Goal: Task Accomplishment & Management: Complete application form

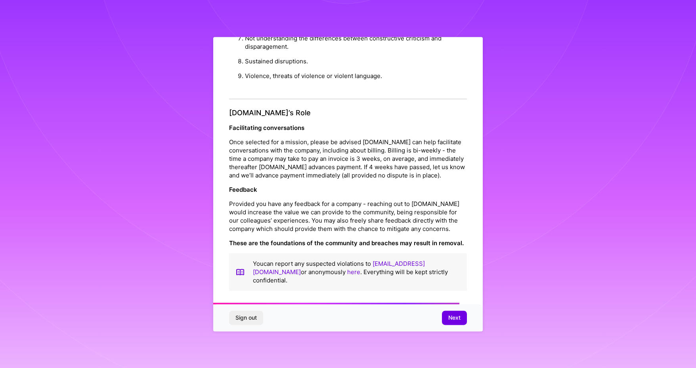
scroll to position [851, 0]
click at [459, 324] on button "Next" at bounding box center [454, 318] width 25 height 14
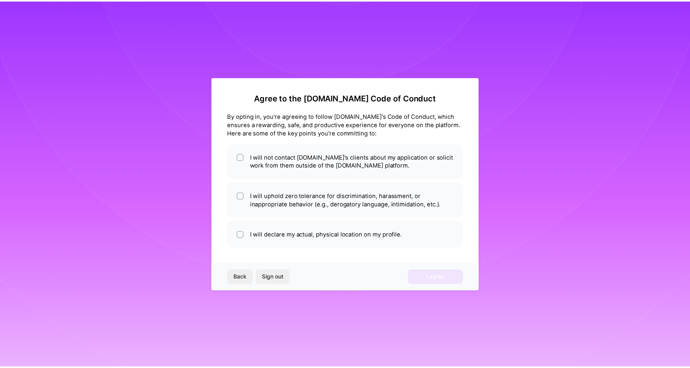
scroll to position [0, 0]
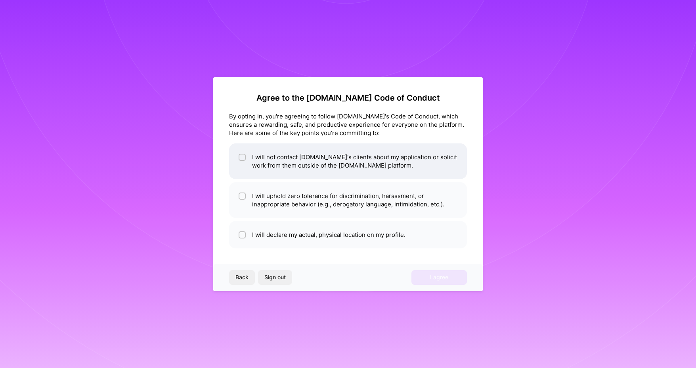
click at [416, 157] on li "I will not contact [DOMAIN_NAME]'s clients about my application or solicit work…" at bounding box center [348, 162] width 238 height 36
checkbox input "true"
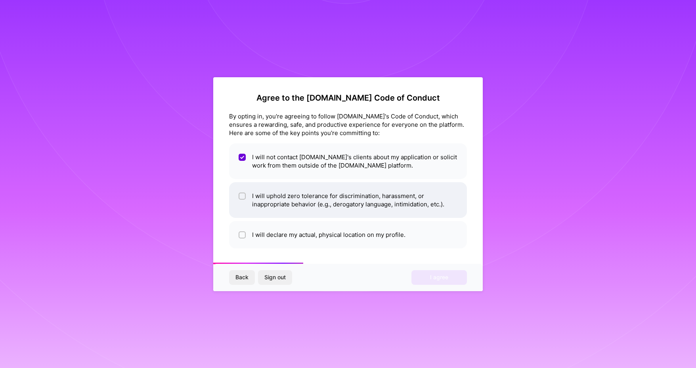
click at [393, 209] on li "I will uphold zero tolerance for discrimination, harassment, or inappropriate b…" at bounding box center [348, 200] width 238 height 36
checkbox input "true"
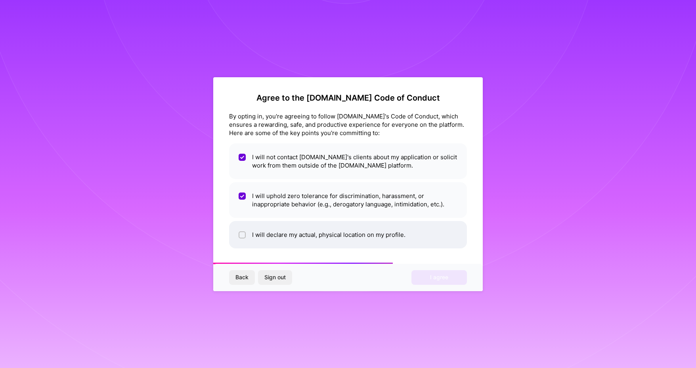
click at [393, 240] on li "I will declare my actual, physical location on my profile." at bounding box center [348, 234] width 238 height 27
checkbox input "true"
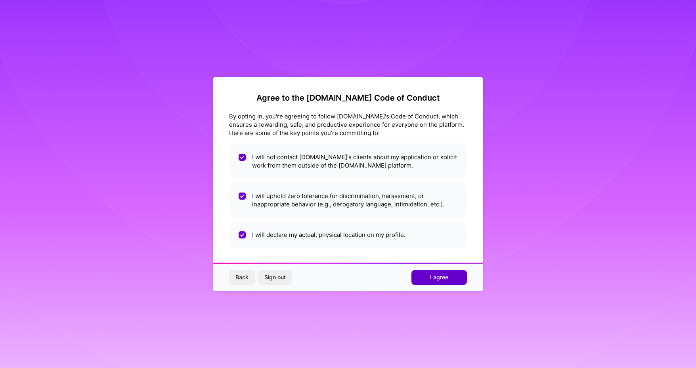
click at [429, 280] on button "I agree" at bounding box center [440, 277] width 56 height 14
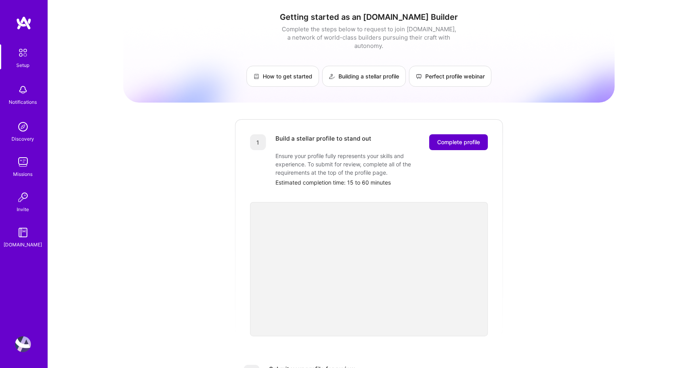
click at [465, 134] on button "Complete profile" at bounding box center [458, 142] width 59 height 16
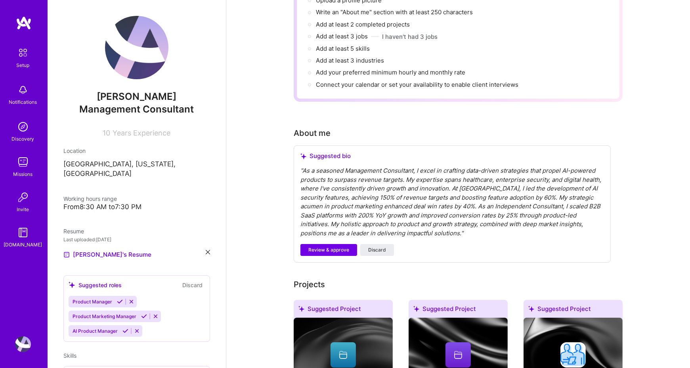
scroll to position [168, 0]
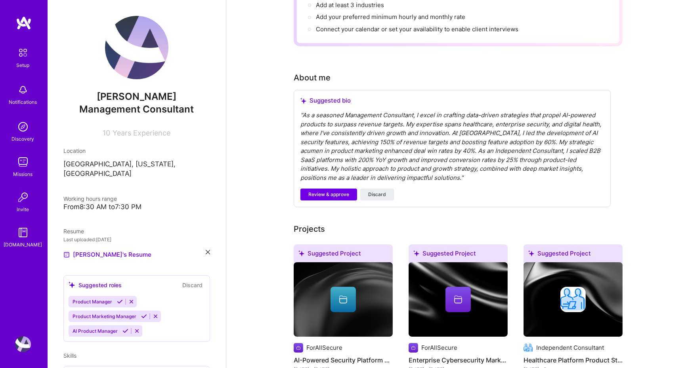
click at [459, 122] on div "" As a seasoned Management Consultant, I excel in crafting data-driven strategi…" at bounding box center [453, 146] width 304 height 71
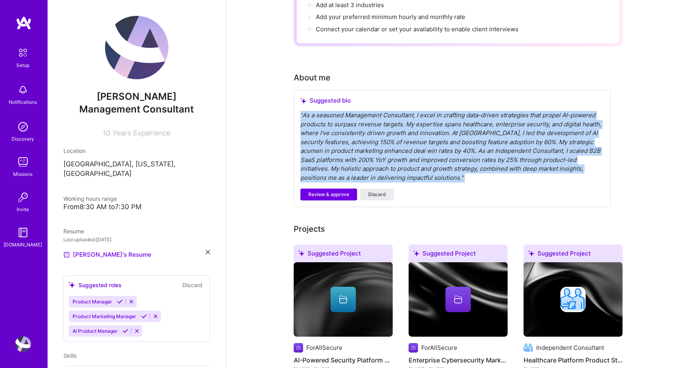
click at [459, 122] on div "" As a seasoned Management Consultant, I excel in crafting data-driven strategi…" at bounding box center [453, 146] width 304 height 71
copy div "" As a seasoned Management Consultant, I excel in crafting data-driven strategi…"
click at [377, 191] on span "Discard" at bounding box center [377, 194] width 18 height 7
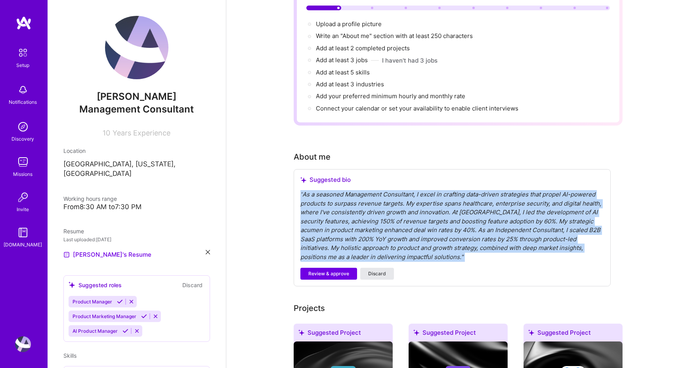
click at [379, 270] on span "Discard" at bounding box center [377, 273] width 18 height 7
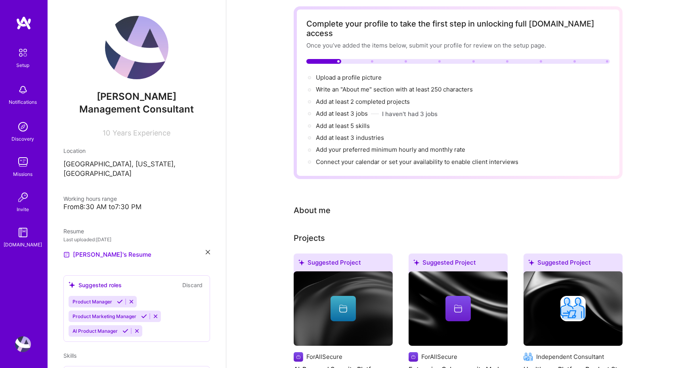
scroll to position [0, 0]
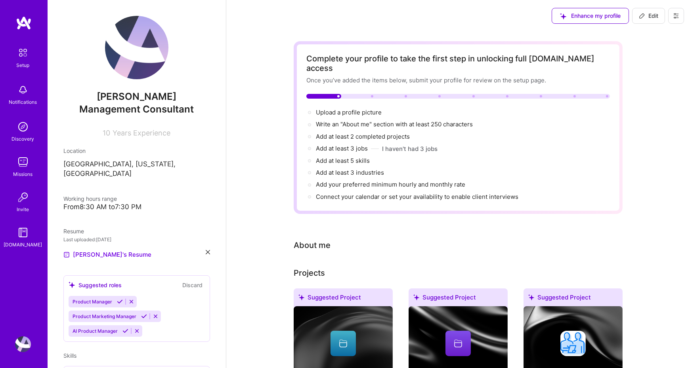
click at [309, 239] on div "About me" at bounding box center [312, 245] width 37 height 12
click at [337, 239] on div "About me" at bounding box center [452, 245] width 317 height 12
click at [327, 239] on div "About me" at bounding box center [312, 245] width 37 height 12
click at [363, 244] on div "Complete your profile to take the first step in unlocking full [DOMAIN_NAME] ac…" at bounding box center [458, 363] width 329 height 645
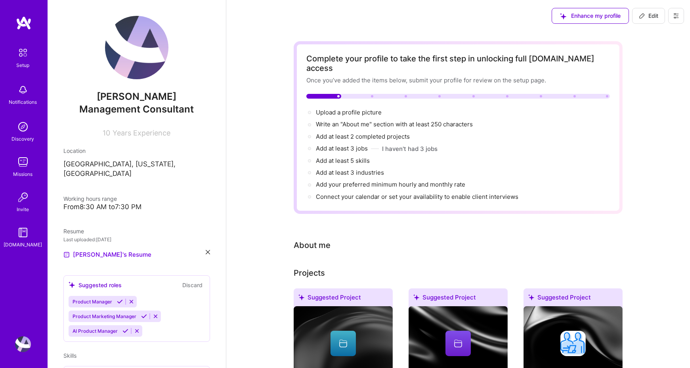
click at [645, 13] on icon at bounding box center [642, 16] width 6 height 6
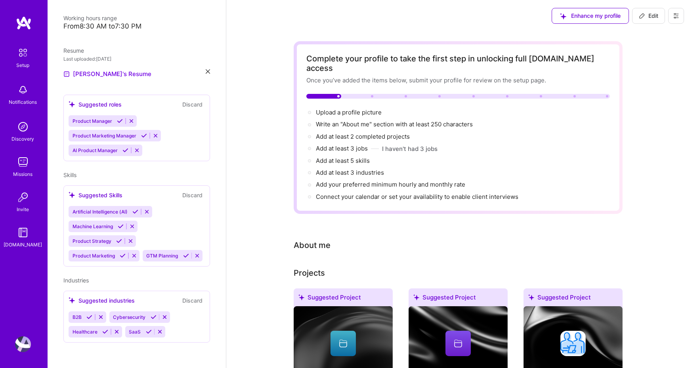
select select "US"
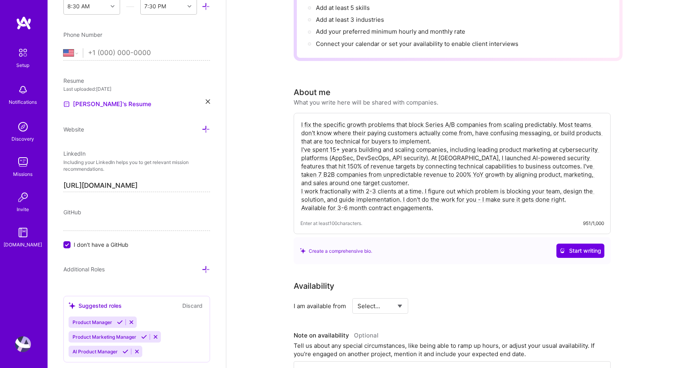
scroll to position [159, 0]
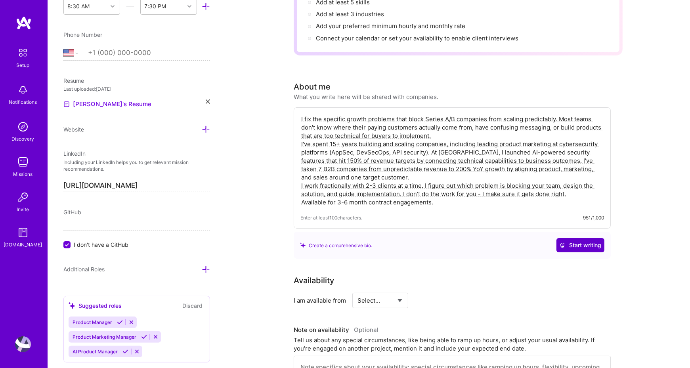
type textarea "I fix the specific growth problems that block Series A/B companies from scaling…"
click at [580, 241] on button "Start writing" at bounding box center [581, 245] width 48 height 14
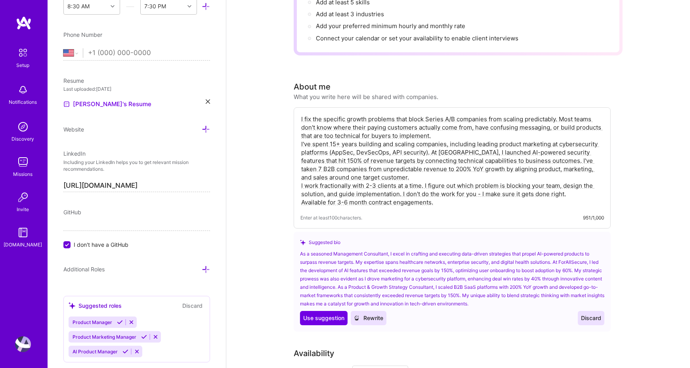
click at [599, 311] on button "Discard" at bounding box center [591, 318] width 27 height 14
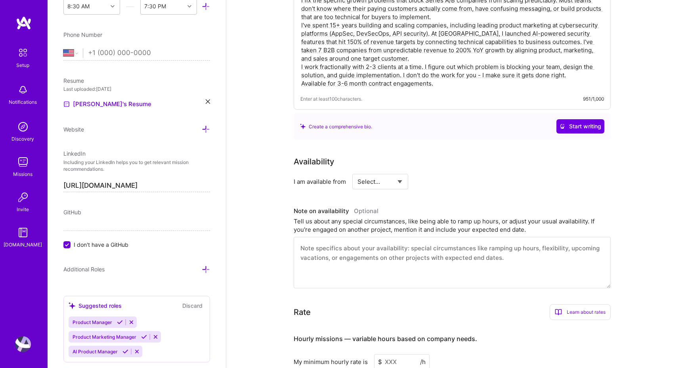
scroll to position [317, 0]
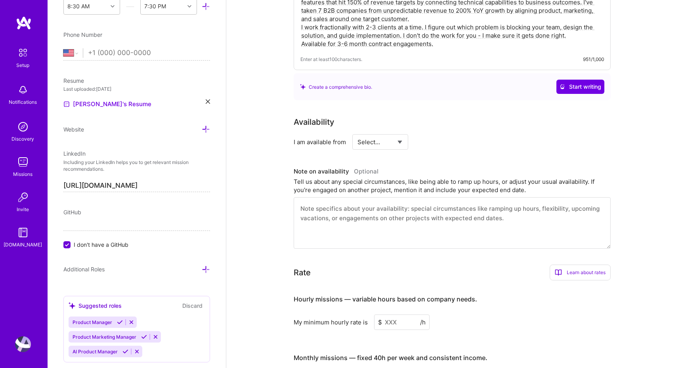
click at [495, 197] on textarea at bounding box center [452, 223] width 317 height 52
click at [493, 211] on textarea at bounding box center [452, 223] width 317 height 52
click at [417, 178] on div "Tell us about any special circumstances, like being able to ramp up hours, or a…" at bounding box center [452, 186] width 317 height 17
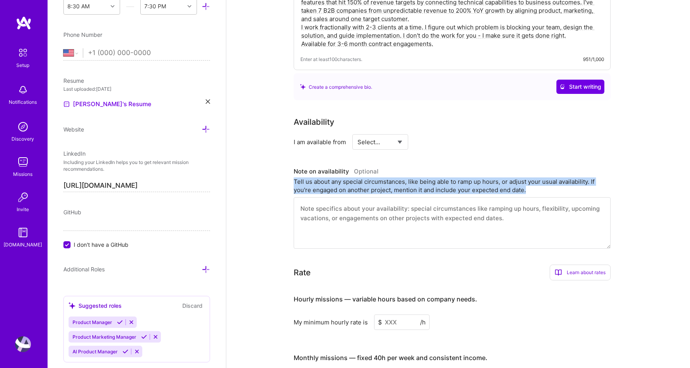
click at [417, 178] on div "Tell us about any special circumstances, like being able to ramp up hours, or a…" at bounding box center [452, 186] width 317 height 17
copy div "Tell us about any special circumstances, like being able to ramp up hours, or a…"
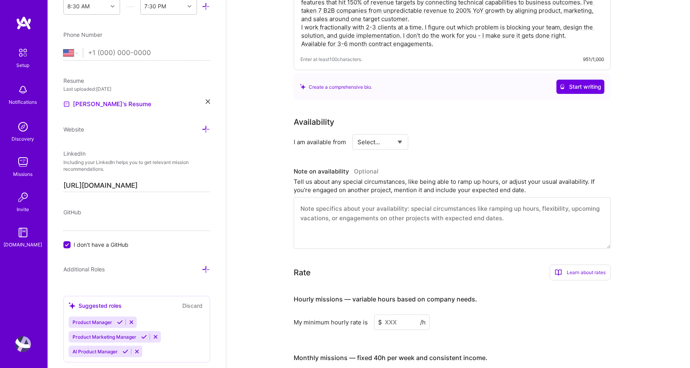
click at [385, 209] on textarea at bounding box center [452, 223] width 317 height 52
paste textarea "I'm available to start immediately and can ramp up quickly - I've launched prod…"
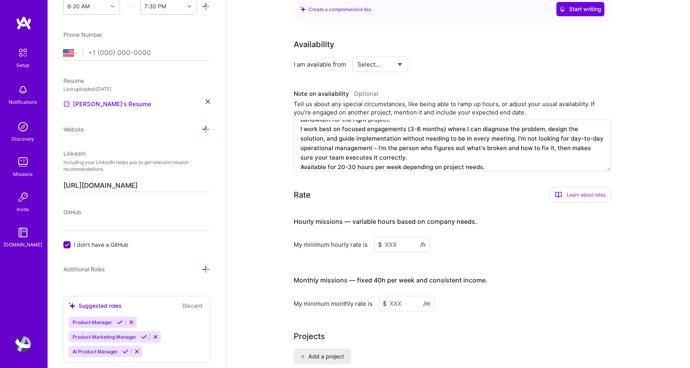
scroll to position [396, 0]
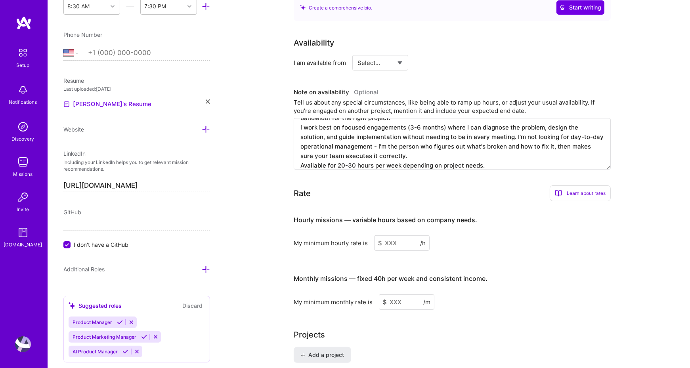
type textarea "I'm available to start immediately and can ramp up quickly - I've launched prod…"
click at [408, 236] on input at bounding box center [402, 243] width 56 height 15
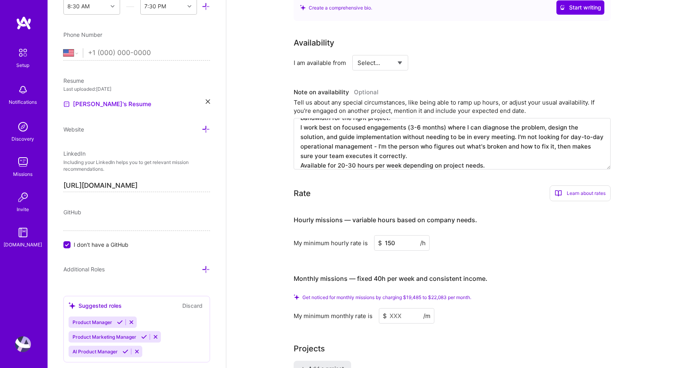
type input "150"
click at [403, 308] on input at bounding box center [407, 315] width 56 height 15
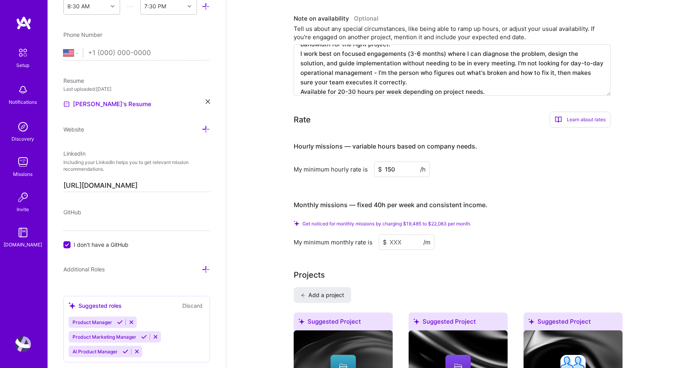
scroll to position [476, 0]
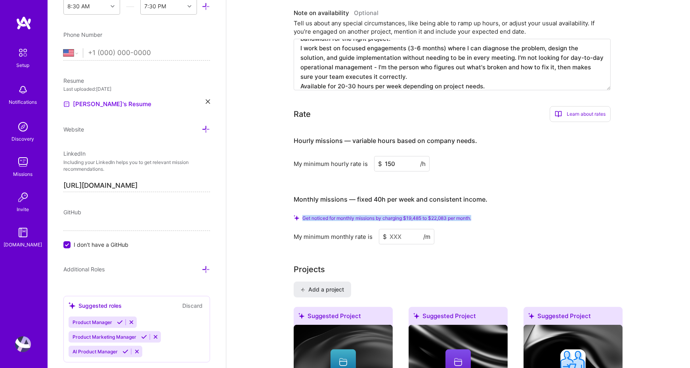
drag, startPoint x: 486, startPoint y: 205, endPoint x: 302, endPoint y: 201, distance: 184.4
click at [302, 201] on div "Monthly missions — fixed 40h per week and consistent income. Get noticed for mo…" at bounding box center [452, 216] width 317 height 57
copy span "Get noticed for monthly missions by charging $19,485 to $22,083 per month."
click at [410, 230] on input at bounding box center [407, 236] width 56 height 15
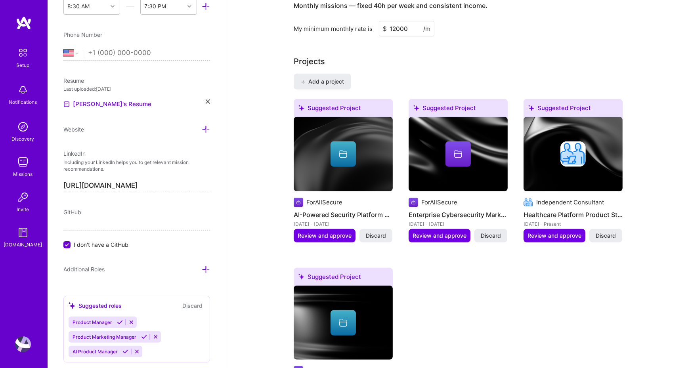
scroll to position [674, 0]
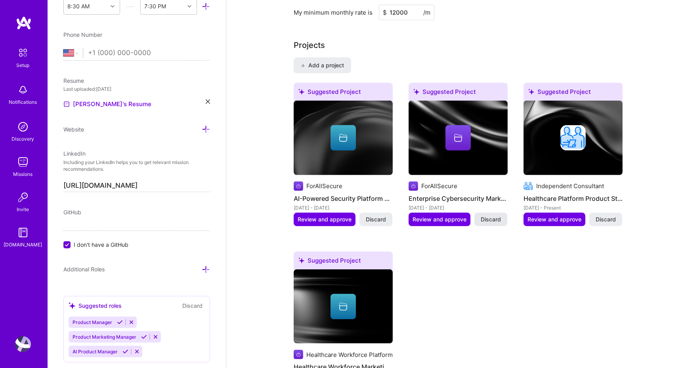
type input "12000"
click at [492, 216] on span "Discard" at bounding box center [491, 220] width 20 height 8
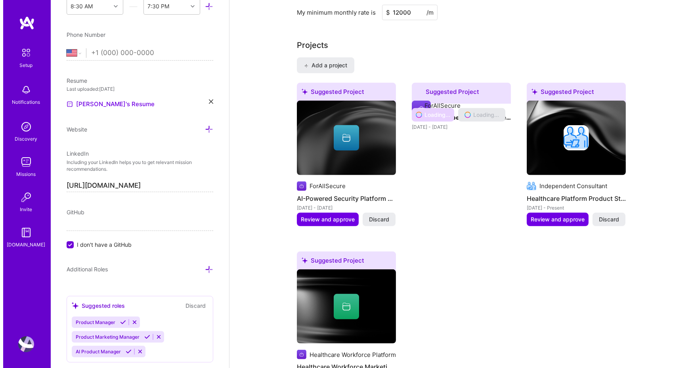
scroll to position [674, 0]
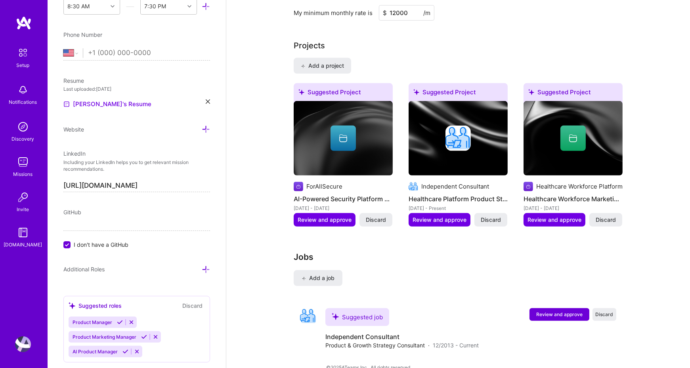
click at [492, 216] on span "Discard" at bounding box center [491, 220] width 20 height 8
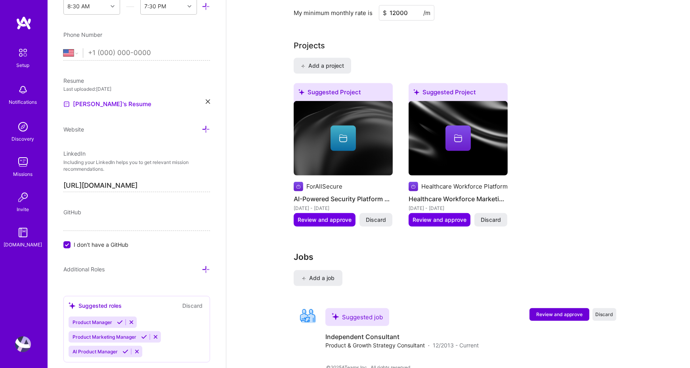
click at [492, 216] on span "Discard" at bounding box center [491, 220] width 20 height 8
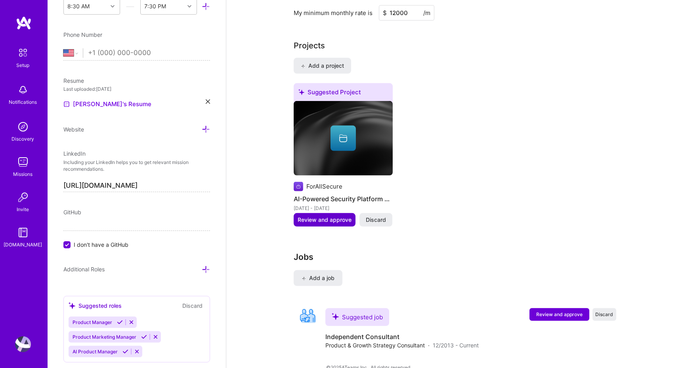
click at [338, 213] on button "Review and approve" at bounding box center [325, 219] width 62 height 13
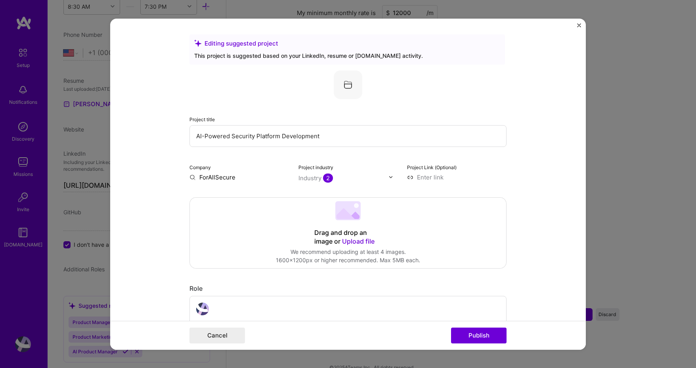
click at [266, 167] on div "Company ForAllSecure" at bounding box center [240, 172] width 100 height 19
click at [265, 167] on div "Company ForAllSecure" at bounding box center [240, 172] width 100 height 19
click at [253, 177] on input "ForAllSecure" at bounding box center [240, 177] width 100 height 8
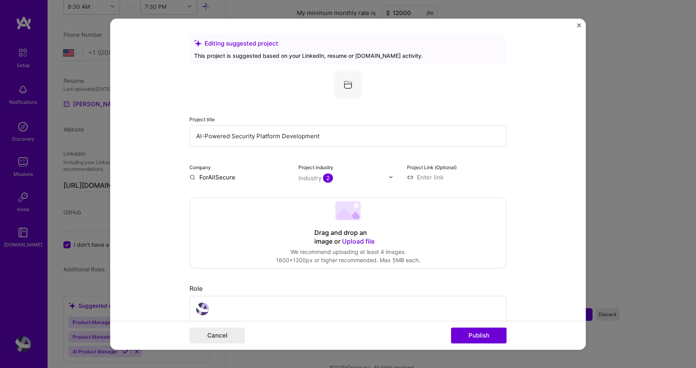
click at [253, 177] on input "ForAllSecure" at bounding box center [240, 177] width 100 height 8
type input "Cybersecurity Company"
click at [427, 121] on div "Project title AI-Powered Security Platform Development" at bounding box center [348, 131] width 317 height 32
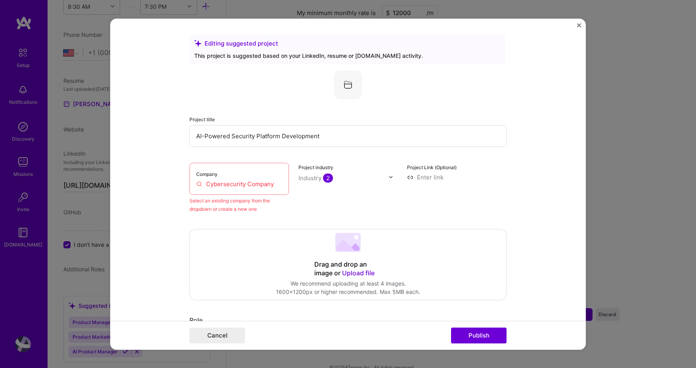
click at [256, 182] on input "Cybersecurity Company" at bounding box center [239, 184] width 86 height 8
click at [368, 182] on div "Project industry Industry 2" at bounding box center [349, 188] width 100 height 50
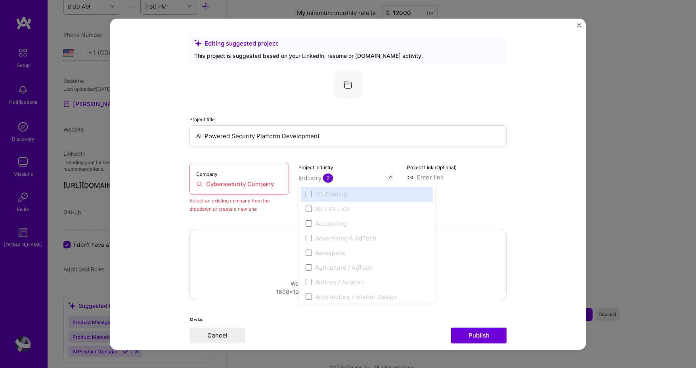
click at [338, 180] on input "text" at bounding box center [344, 178] width 90 height 8
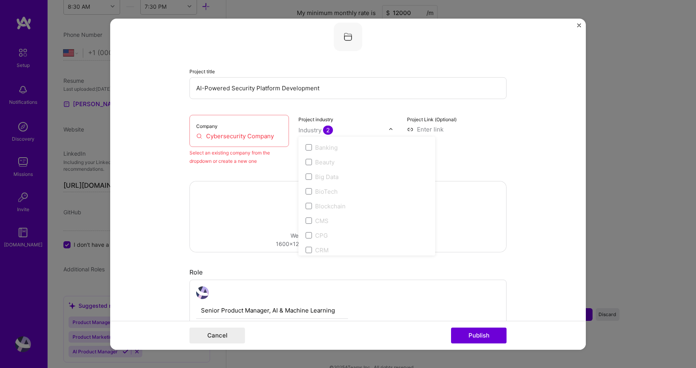
scroll to position [40, 0]
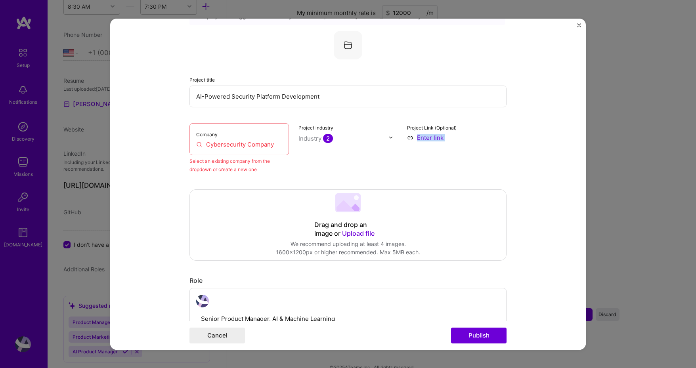
drag, startPoint x: 438, startPoint y: 168, endPoint x: 439, endPoint y: 173, distance: 5.3
click at [389, 138] on img at bounding box center [391, 137] width 5 height 5
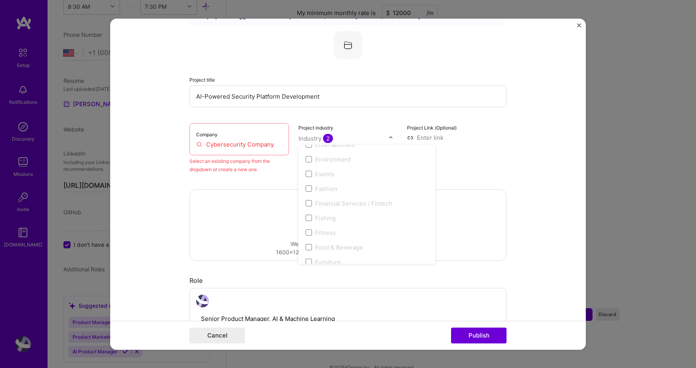
scroll to position [734, 0]
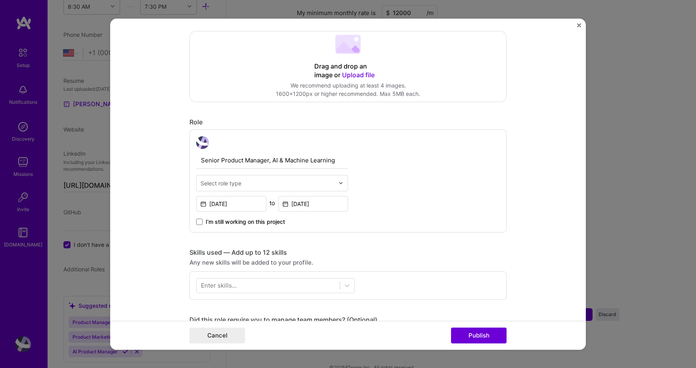
scroll to position [278, 0]
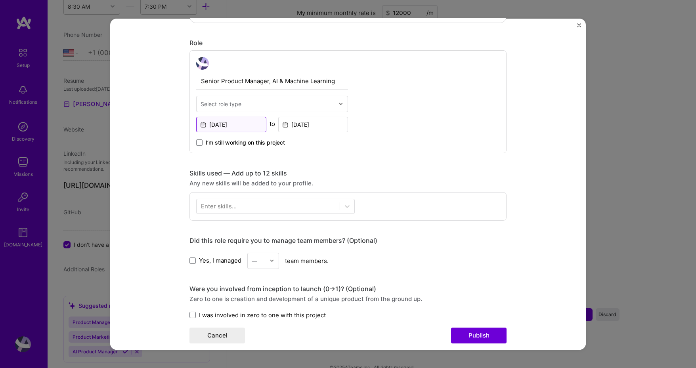
click at [253, 123] on input "[DATE]" at bounding box center [231, 124] width 70 height 15
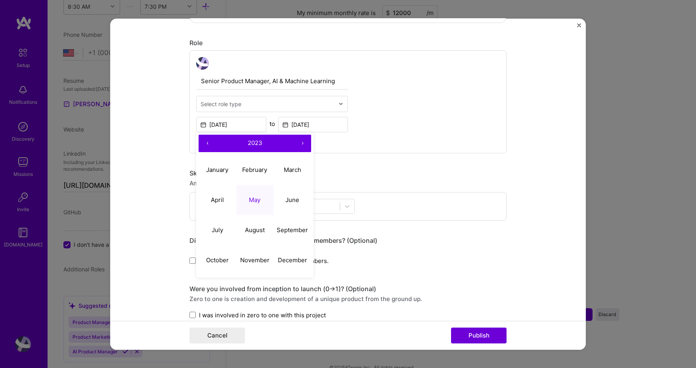
click at [210, 140] on button "‹" at bounding box center [207, 142] width 17 height 17
click at [298, 255] on button "December" at bounding box center [293, 260] width 38 height 30
type input "[DATE]"
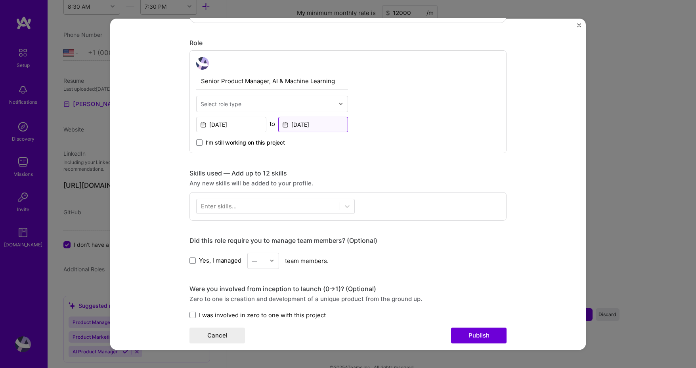
click at [301, 128] on input "[DATE]" at bounding box center [313, 124] width 70 height 15
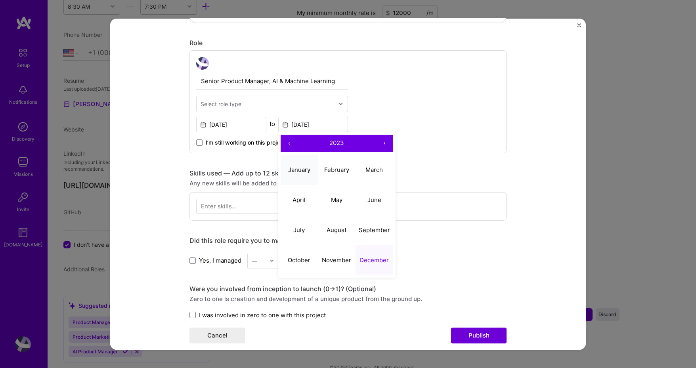
click at [297, 170] on abbr "January" at bounding box center [299, 170] width 22 height 8
type input "[DATE]"
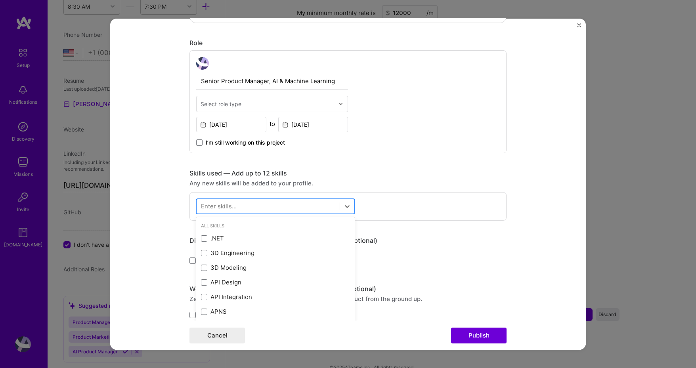
click at [261, 203] on div at bounding box center [268, 206] width 143 height 13
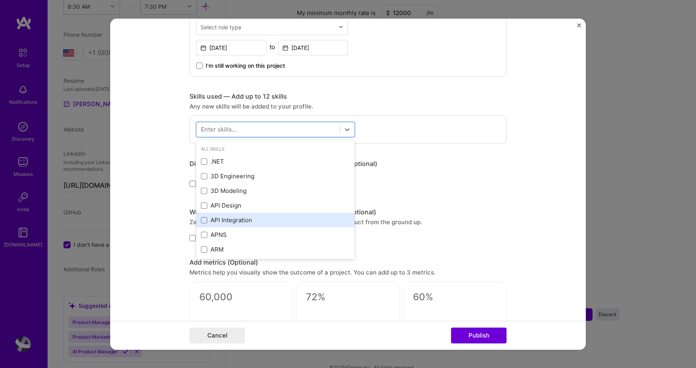
scroll to position [357, 0]
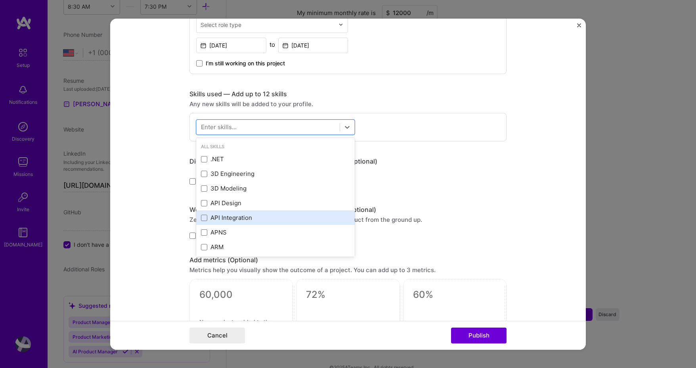
click at [251, 214] on div "API Integration" at bounding box center [275, 218] width 149 height 8
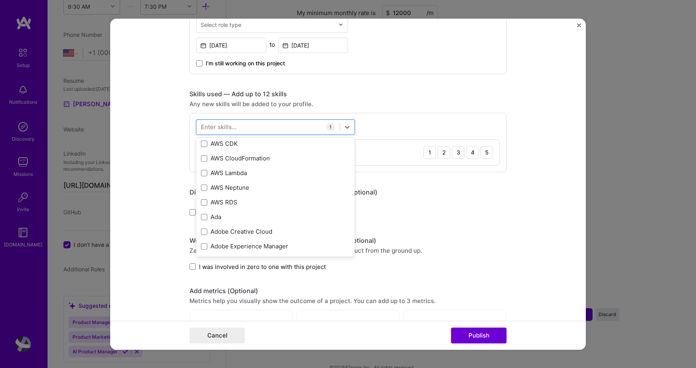
scroll to position [238, 0]
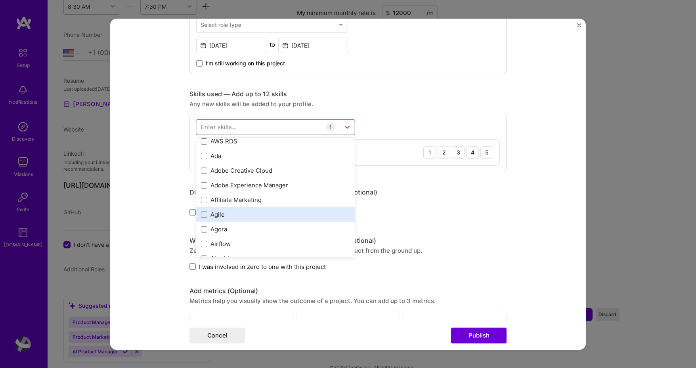
click at [303, 216] on div "Agile" at bounding box center [275, 215] width 149 height 8
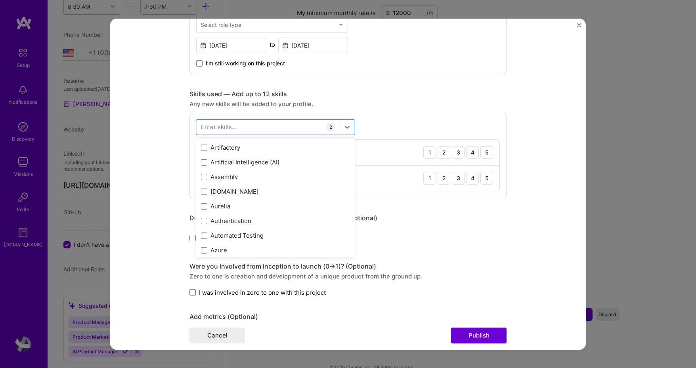
scroll to position [555, 0]
click at [314, 235] on div "Automated Testing" at bounding box center [275, 235] width 149 height 8
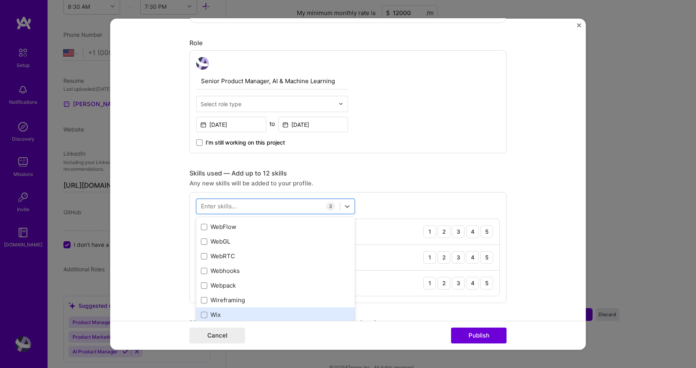
scroll to position [5247, 0]
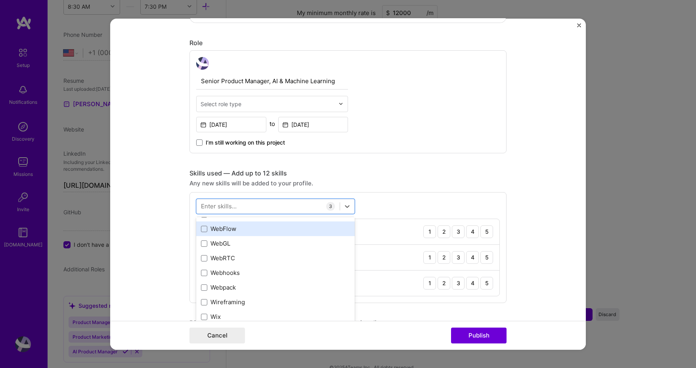
click at [273, 226] on div "WebFlow" at bounding box center [275, 229] width 149 height 8
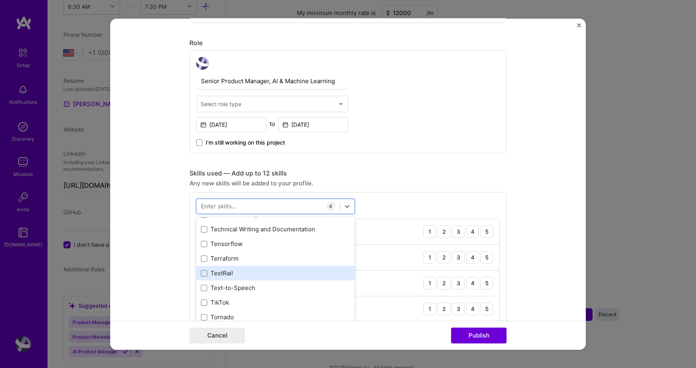
scroll to position [4811, 0]
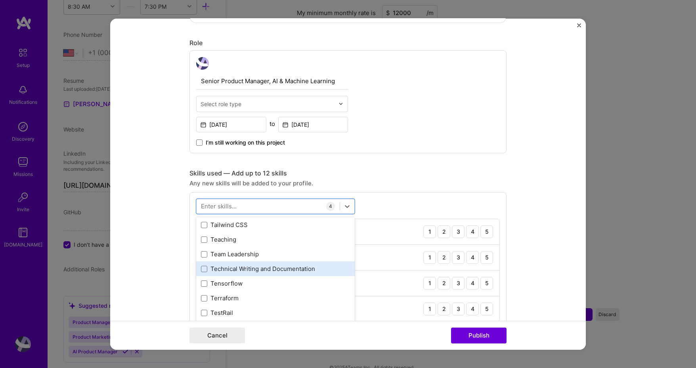
click at [278, 262] on div "Technical Writing and Documentation" at bounding box center [275, 269] width 159 height 15
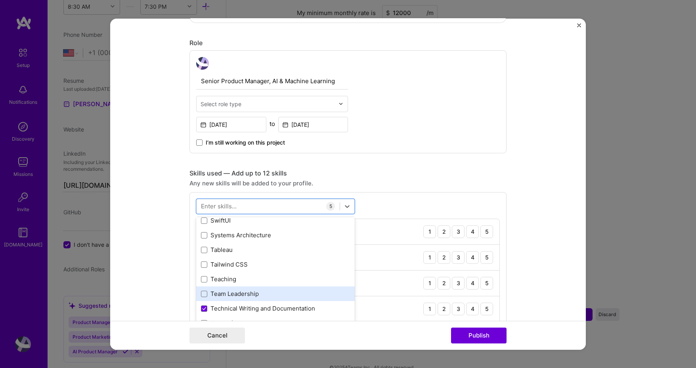
click at [276, 293] on div "Team Leadership" at bounding box center [275, 294] width 149 height 8
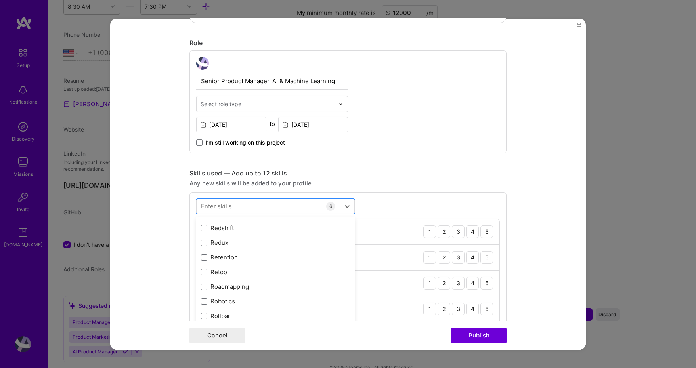
scroll to position [3978, 0]
click at [277, 288] on div "Roadmapping" at bounding box center [275, 294] width 159 height 15
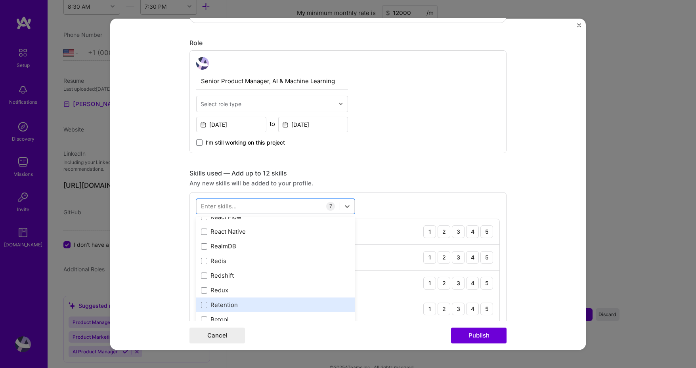
click at [275, 301] on div "Retention" at bounding box center [275, 305] width 149 height 8
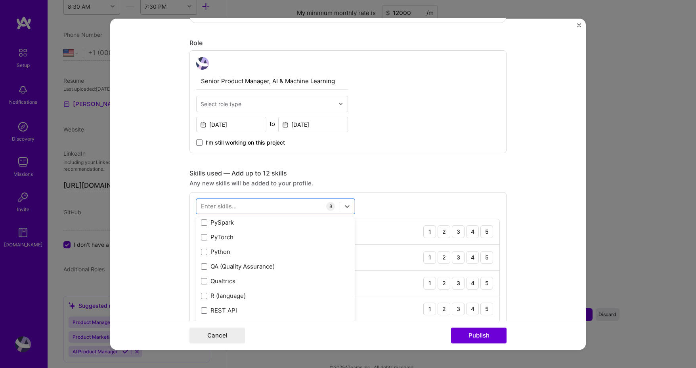
scroll to position [3780, 0]
click at [274, 310] on div "REST API" at bounding box center [275, 317] width 159 height 15
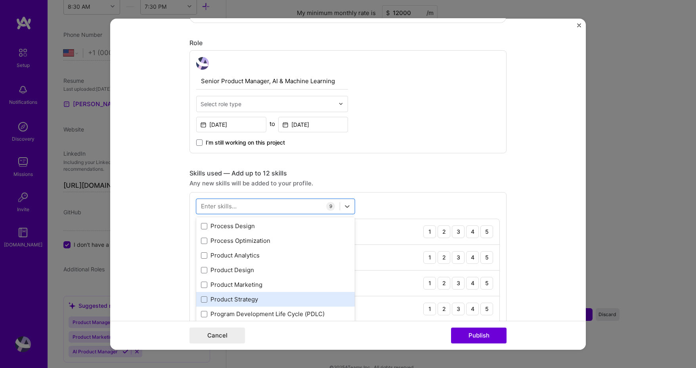
click at [277, 302] on div "Product Strategy" at bounding box center [275, 299] width 159 height 15
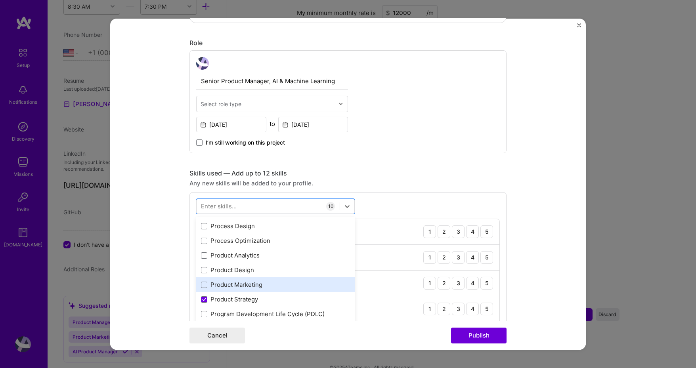
click at [277, 282] on div "Product Marketing" at bounding box center [275, 285] width 149 height 8
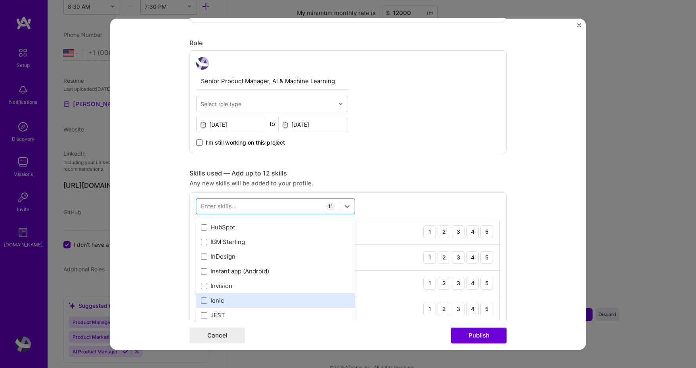
scroll to position [2392, 0]
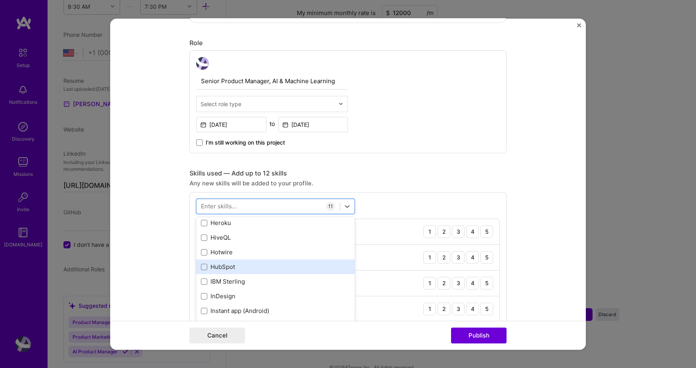
click at [297, 270] on div "HubSpot" at bounding box center [275, 267] width 159 height 15
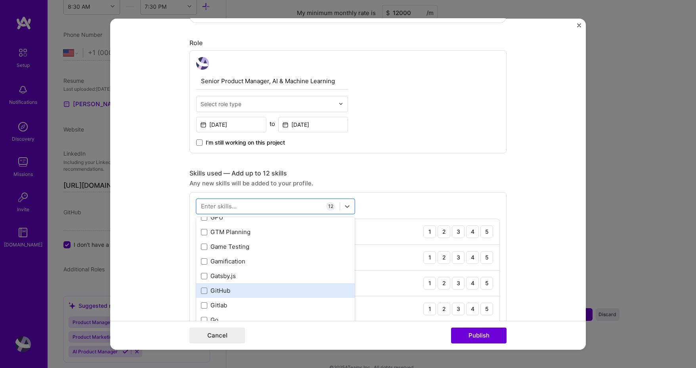
click at [300, 292] on div "GitHub" at bounding box center [275, 291] width 149 height 8
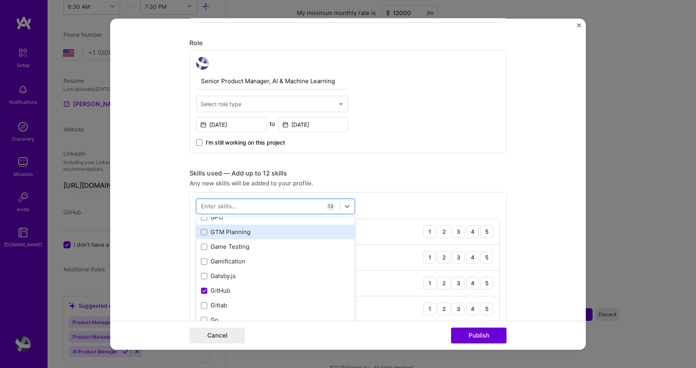
click at [303, 233] on div "GTM Planning" at bounding box center [275, 232] width 149 height 8
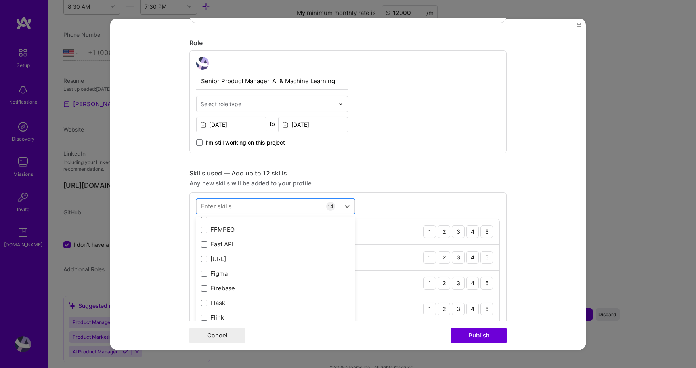
scroll to position [1877, 0]
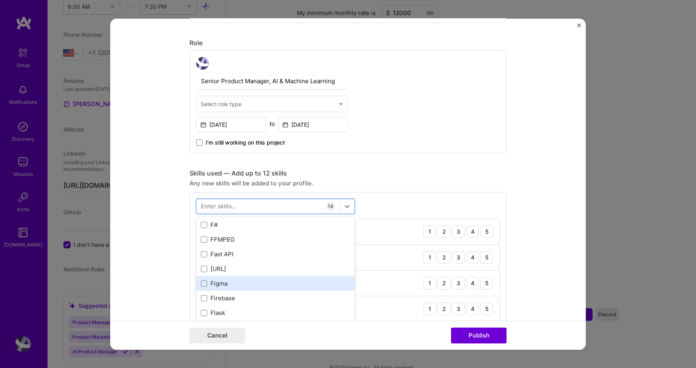
click at [294, 284] on div "Figma" at bounding box center [275, 284] width 149 height 8
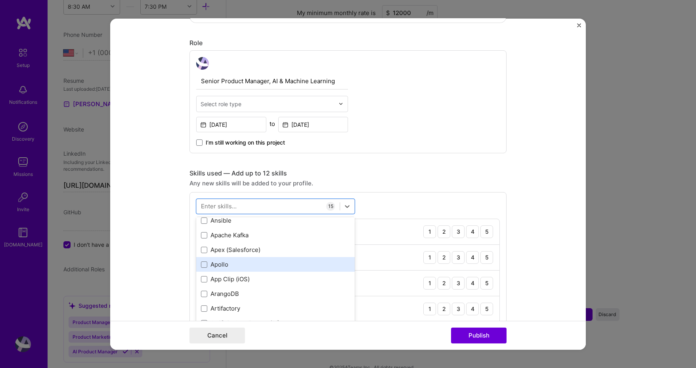
scroll to position [489, 0]
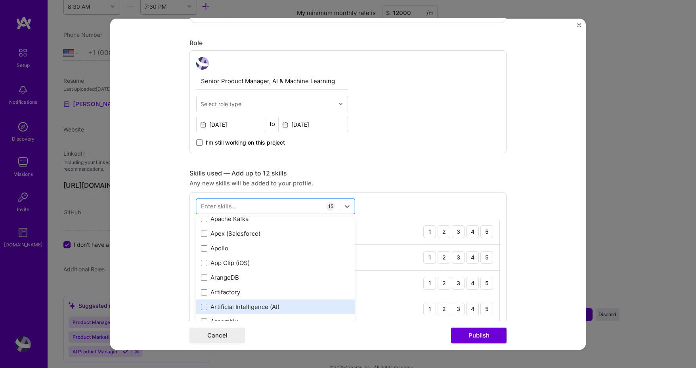
click at [301, 300] on div "Artificial Intelligence (AI)" at bounding box center [275, 307] width 159 height 15
click at [543, 181] on form "Editing suggested project This project is suggested based on your LinkedIn, res…" at bounding box center [348, 183] width 476 height 331
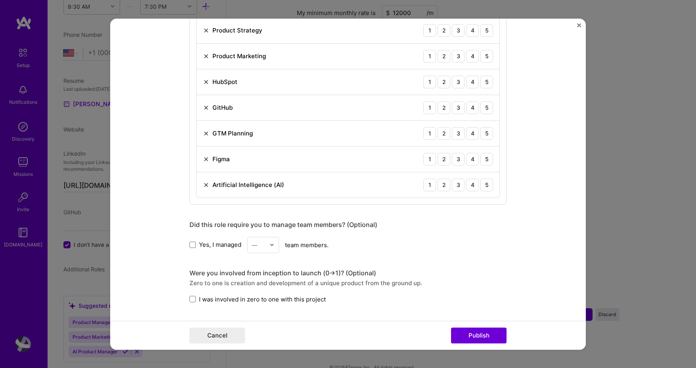
scroll to position [793, 0]
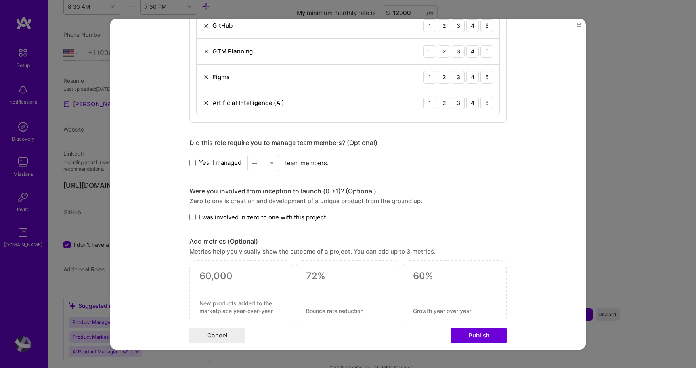
drag, startPoint x: 278, startPoint y: 157, endPoint x: 270, endPoint y: 159, distance: 8.5
click at [276, 158] on div "Yes, I managed — team members." at bounding box center [348, 163] width 317 height 16
click at [270, 161] on img at bounding box center [272, 163] width 5 height 5
click at [256, 192] on div "2" at bounding box center [263, 198] width 27 height 15
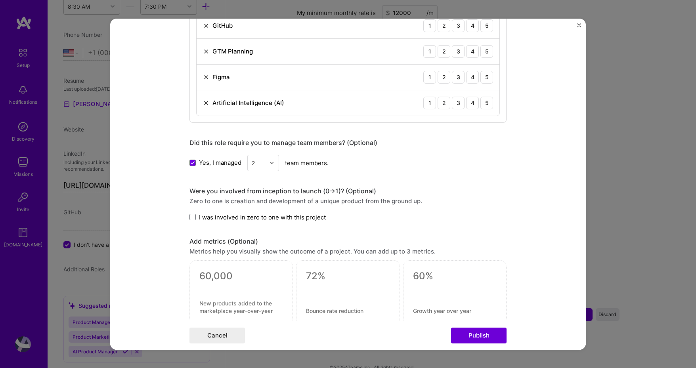
click at [264, 213] on span "I was involved in zero to one with this project" at bounding box center [262, 217] width 127 height 8
click at [0, 0] on input "I was involved in zero to one with this project" at bounding box center [0, 0] width 0 height 0
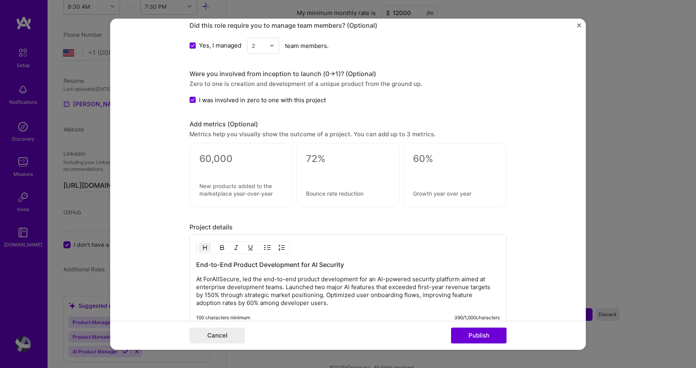
scroll to position [952, 0]
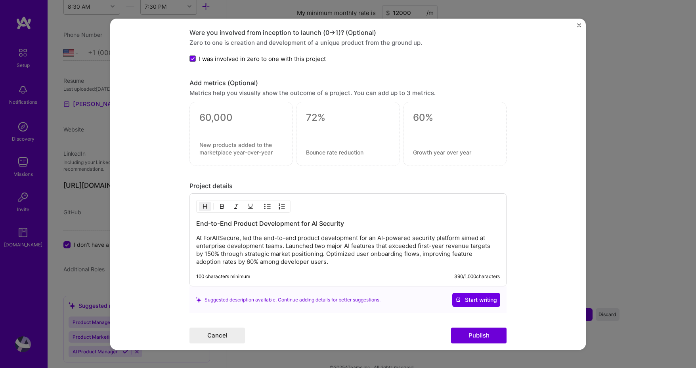
click at [269, 234] on p "At ForAllSecure, led the end-to-end product development for an AI-powered secur…" at bounding box center [348, 250] width 304 height 32
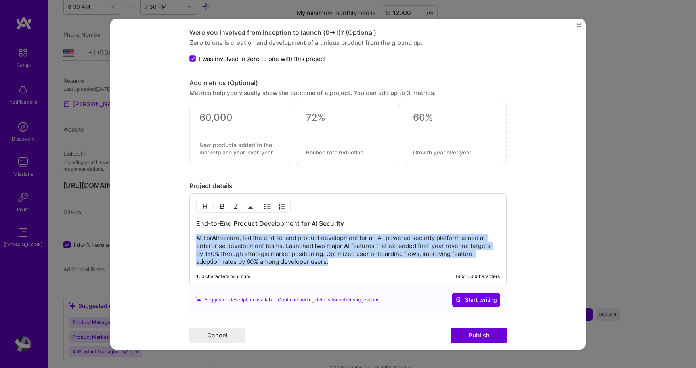
click at [269, 234] on p "At ForAllSecure, led the end-to-end product development for an AI-powered secur…" at bounding box center [348, 250] width 304 height 32
copy p "At ForAllSecure, led the end-to-end product development for an AI-powered secur…"
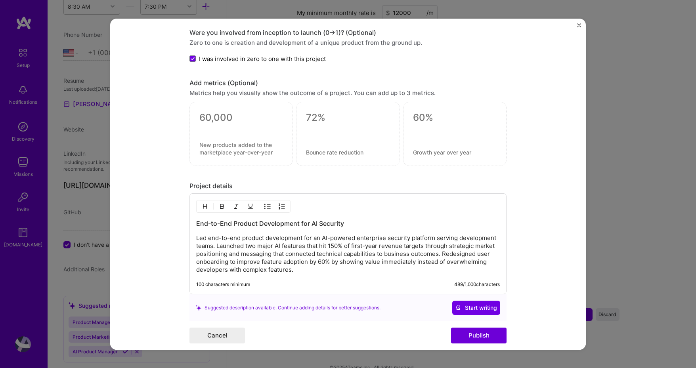
click at [454, 152] on div at bounding box center [454, 134] width 103 height 64
click at [450, 149] on textarea at bounding box center [455, 153] width 84 height 8
click at [232, 124] on div at bounding box center [241, 128] width 84 height 8
click at [234, 115] on textarea at bounding box center [241, 118] width 84 height 12
paste textarea
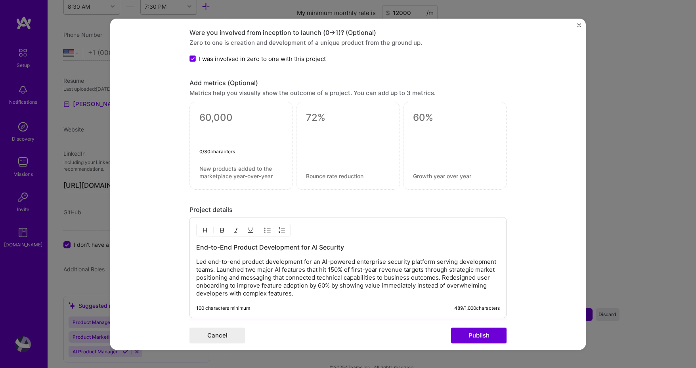
click at [234, 119] on textarea at bounding box center [241, 130] width 84 height 36
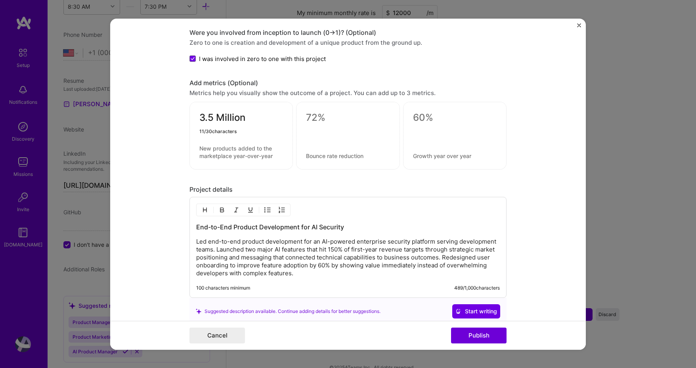
type textarea "3.5 Million"
click at [222, 158] on div "3.5 Million 11 / 30 characters" at bounding box center [241, 136] width 103 height 68
drag, startPoint x: 223, startPoint y: 147, endPoint x: 239, endPoint y: 125, distance: 27.6
click at [224, 146] on textarea at bounding box center [241, 152] width 84 height 15
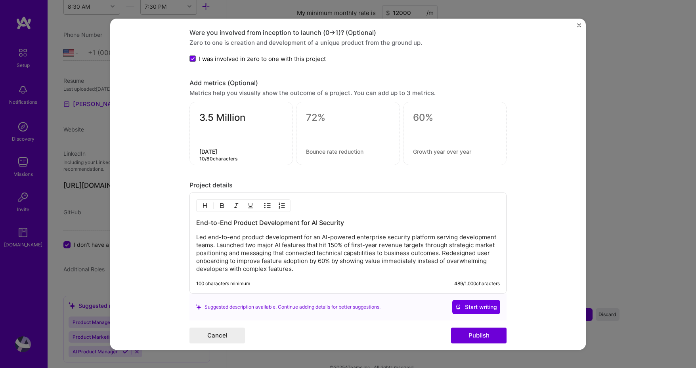
type textarea "[DATE]"
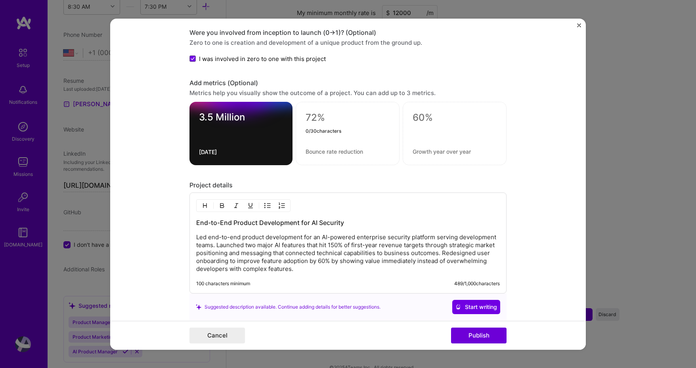
click at [366, 113] on textarea at bounding box center [348, 118] width 84 height 12
click at [327, 94] on div "Add metrics (Optional) Metrics help you visually show the outcome of a project.…" at bounding box center [348, 122] width 317 height 86
click at [341, 106] on div at bounding box center [348, 133] width 104 height 63
click at [340, 114] on textarea at bounding box center [348, 118] width 84 height 12
type textarea "150%"
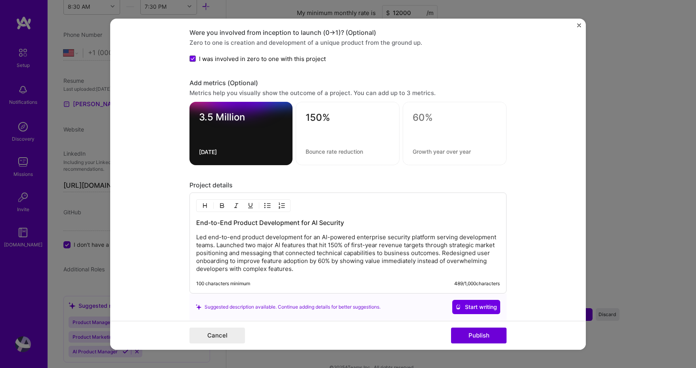
drag, startPoint x: 331, startPoint y: 157, endPoint x: 330, endPoint y: 149, distance: 8.0
click at [331, 157] on div "150%" at bounding box center [348, 133] width 104 height 63
click at [330, 149] on div "150% 0 / 80 characters" at bounding box center [348, 133] width 104 height 63
type textarea "Revenue Targets"
click at [422, 127] on div at bounding box center [455, 131] width 84 height 8
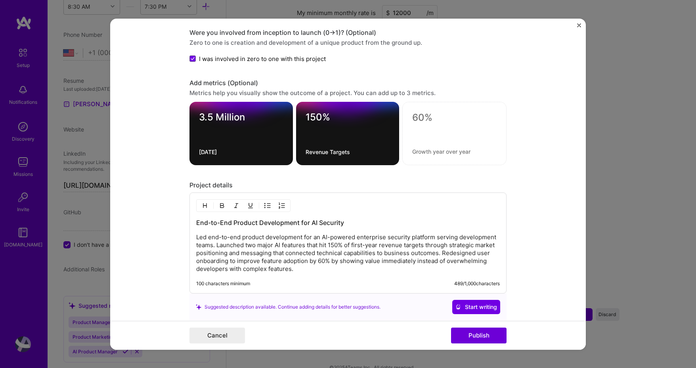
click at [425, 118] on div at bounding box center [454, 133] width 104 height 63
click at [426, 115] on textarea at bounding box center [454, 118] width 84 height 12
click at [447, 112] on textarea at bounding box center [454, 118] width 84 height 12
type textarea "60%"
paste textarea "feature adoption improvement"
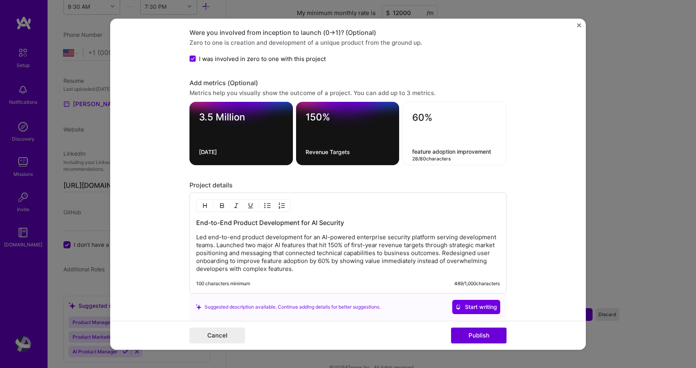
click at [412, 148] on textarea "feature adoption improvement" at bounding box center [454, 152] width 84 height 8
click at [434, 148] on textarea "Feature adoption improvement" at bounding box center [454, 152] width 84 height 8
drag, startPoint x: 458, startPoint y: 146, endPoint x: 454, endPoint y: 149, distance: 4.5
click at [458, 148] on textarea "Feature Adoption improvement" at bounding box center [454, 152] width 84 height 8
type textarea "Feature Adoption Improvement"
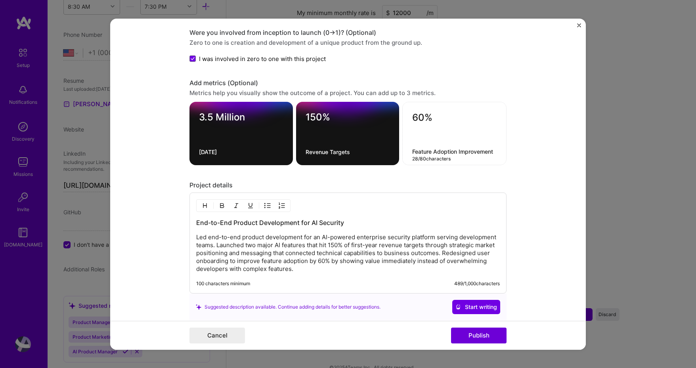
click at [534, 209] on form "Editing suggested project This project is suggested based on your LinkedIn, res…" at bounding box center [348, 183] width 476 height 331
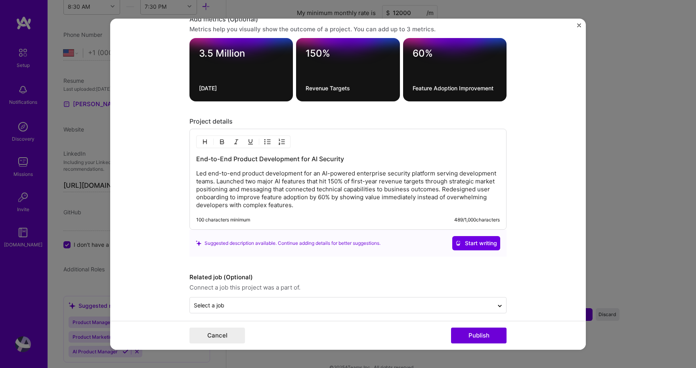
scroll to position [1016, 0]
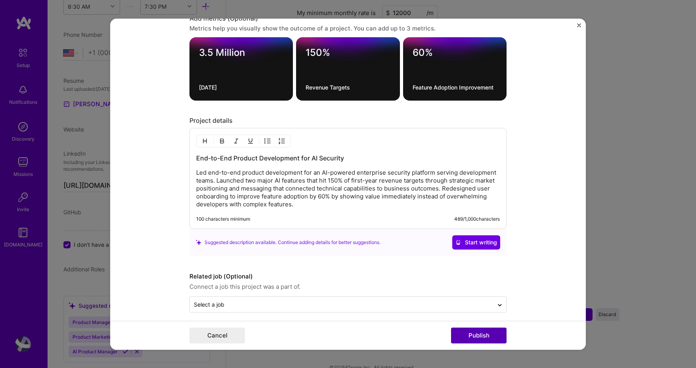
click at [490, 332] on button "Publish" at bounding box center [479, 336] width 56 height 16
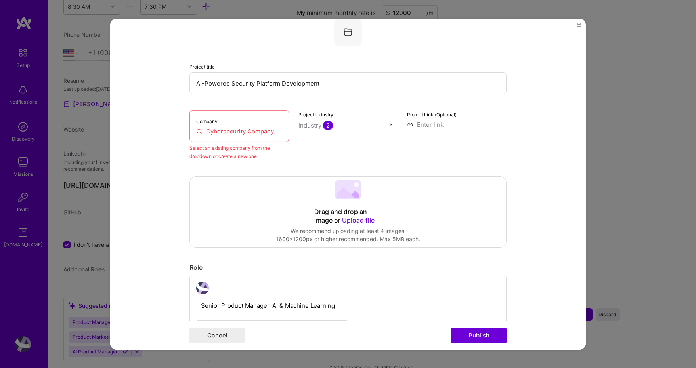
scroll to position [52, 0]
click at [257, 128] on input "Cybersecurity Company" at bounding box center [239, 132] width 86 height 8
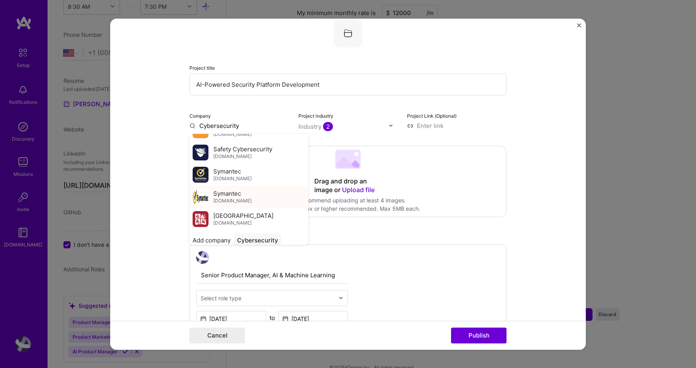
scroll to position [145, 0]
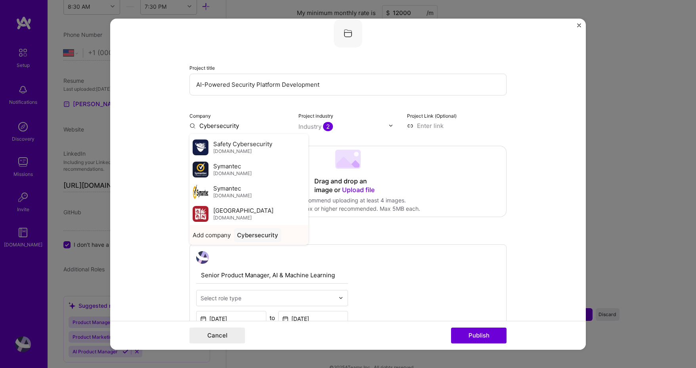
type input "Cybersecurity"
click at [265, 234] on div "Cybersecurity" at bounding box center [258, 235] width 48 height 14
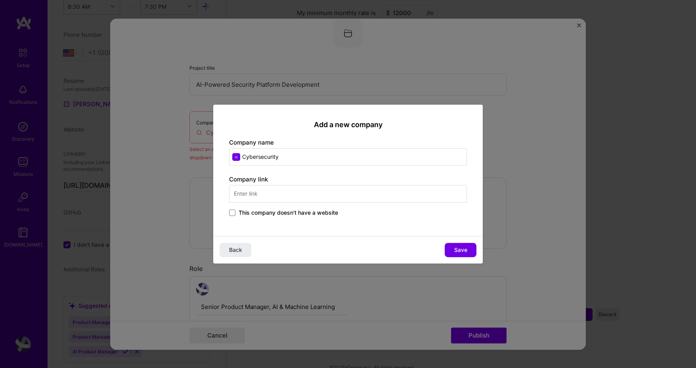
click at [331, 211] on span "This company doesn't have a website" at bounding box center [289, 213] width 100 height 8
click at [0, 0] on input "This company doesn't have a website" at bounding box center [0, 0] width 0 height 0
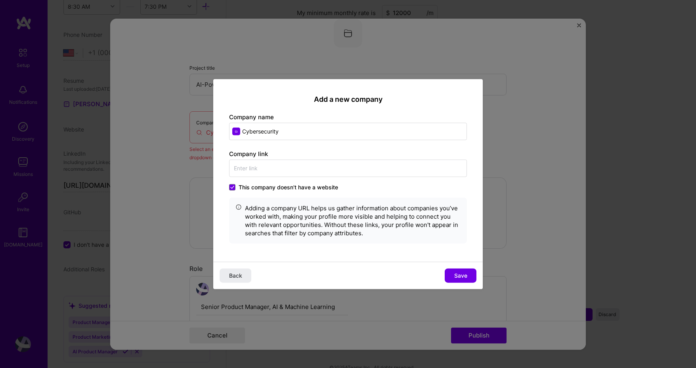
click at [404, 136] on input "Cybersecurity" at bounding box center [348, 131] width 238 height 17
type input "Cybersecurity Company"
click at [465, 278] on span "Save" at bounding box center [460, 276] width 13 height 8
type input "Cybersecurity Company"
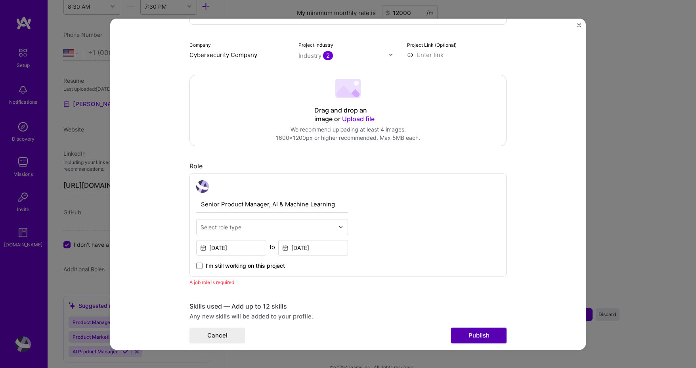
scroll to position [369, 0]
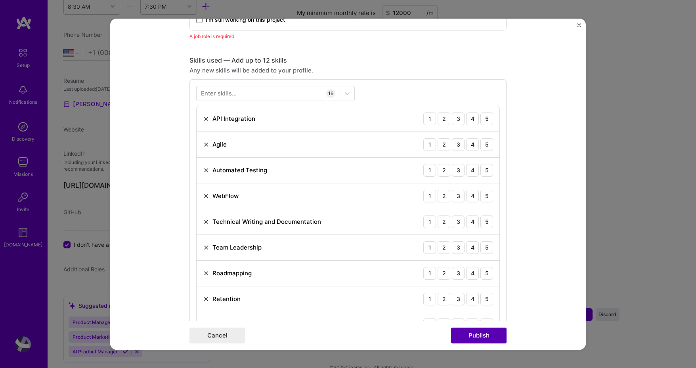
click at [489, 336] on button "Publish" at bounding box center [479, 336] width 56 height 16
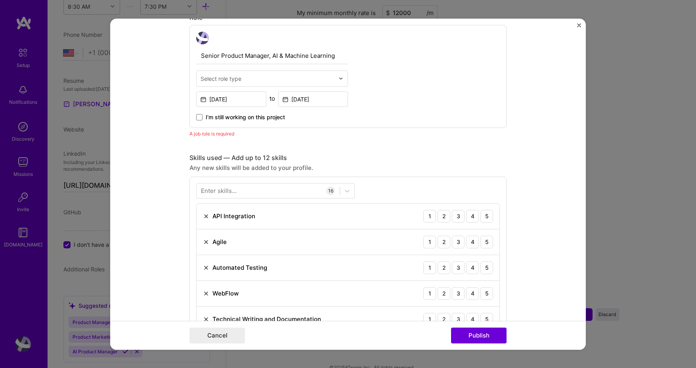
scroll to position [266, 0]
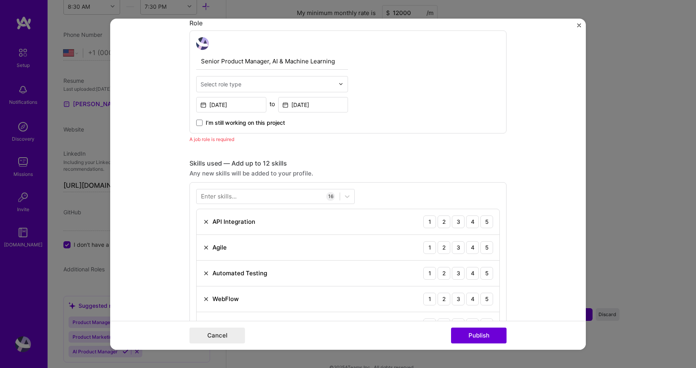
click at [259, 80] on input "text" at bounding box center [268, 84] width 134 height 8
click at [271, 61] on input "Senior Product Manager, AI & Machine Learning" at bounding box center [272, 61] width 152 height 17
click at [271, 61] on input "text" at bounding box center [272, 61] width 152 height 17
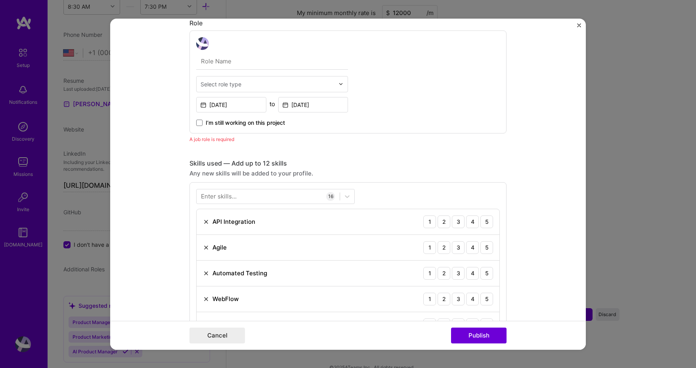
type input "Senior Product Manager, AI & Machine Learning"
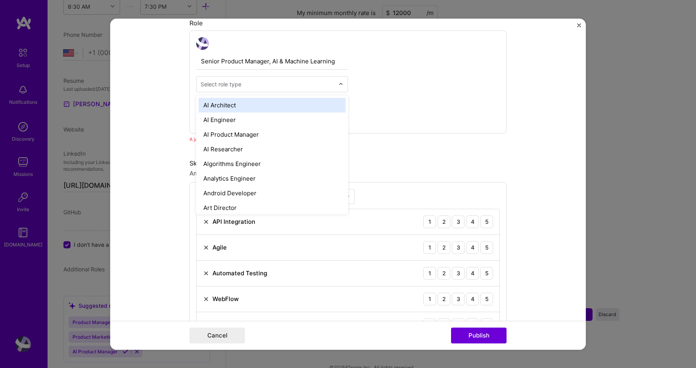
click at [266, 80] on input "text" at bounding box center [268, 84] width 134 height 8
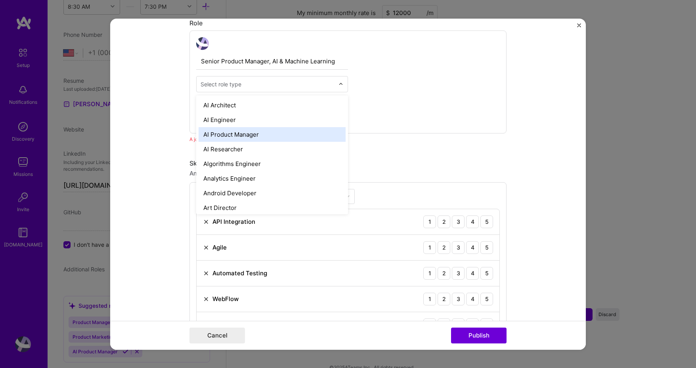
click at [270, 135] on div "AI Product Manager" at bounding box center [272, 134] width 147 height 15
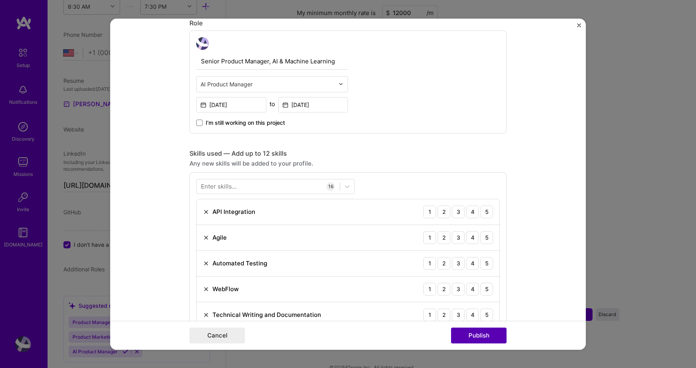
click at [475, 335] on button "Publish" at bounding box center [479, 336] width 56 height 16
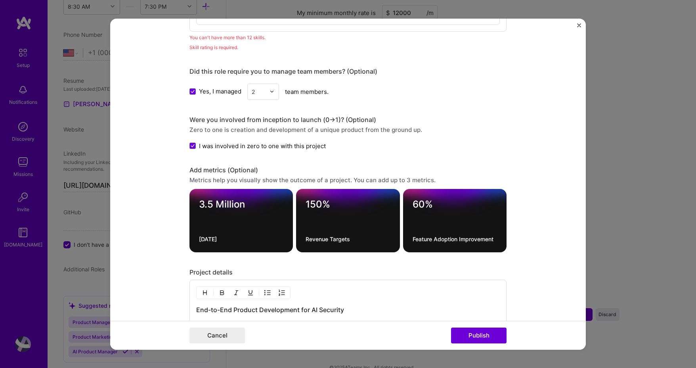
scroll to position [791, 0]
